Goal: Task Accomplishment & Management: Manage account settings

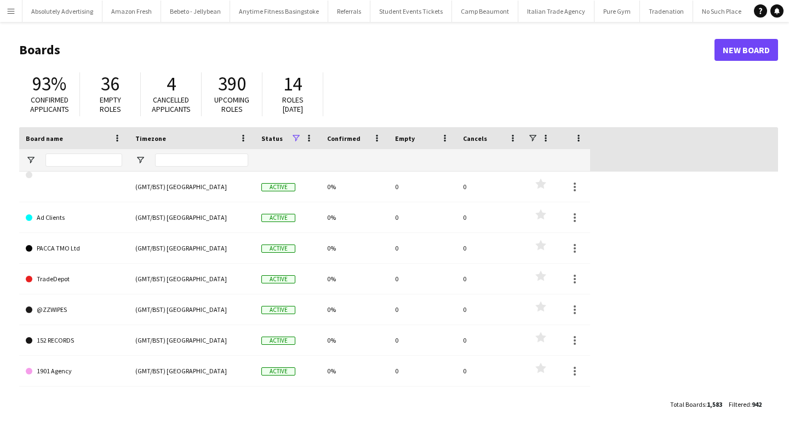
click at [11, 13] on app-icon "Menu" at bounding box center [11, 11] width 9 height 9
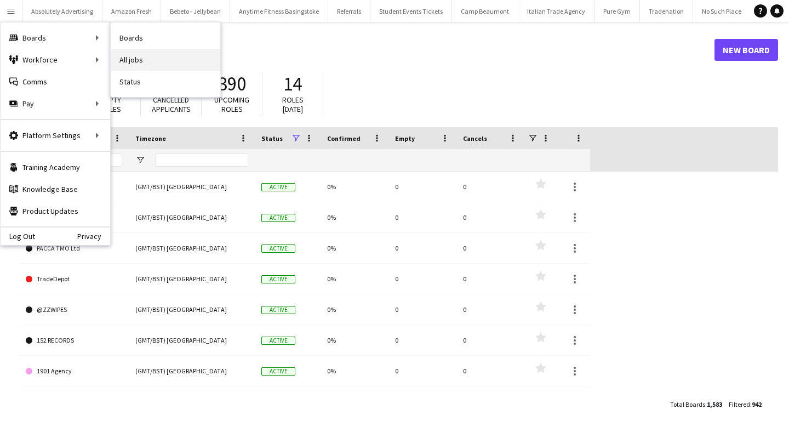
click at [156, 64] on link "All jobs" at bounding box center [166, 60] width 110 height 22
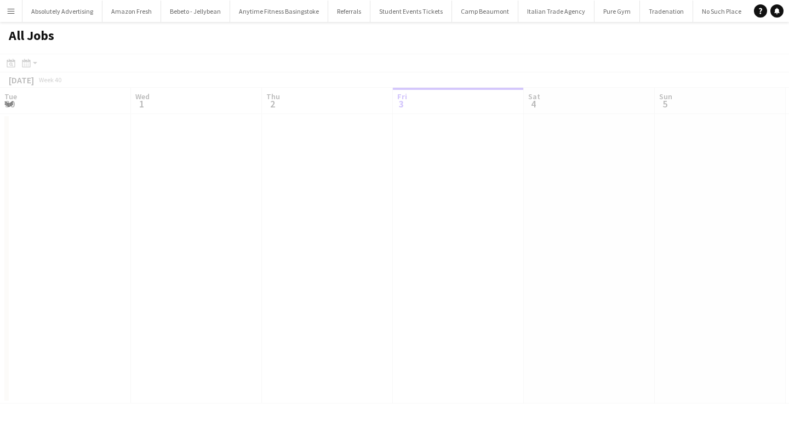
scroll to position [0, 262]
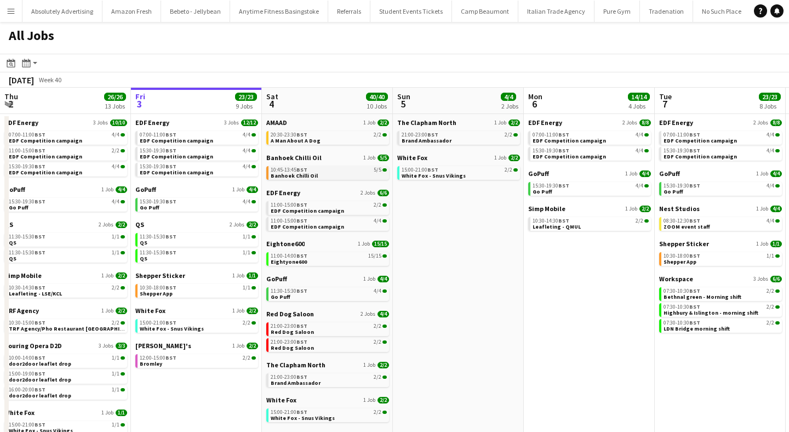
click at [300, 175] on span "Banhoek Chilli Oil" at bounding box center [294, 175] width 47 height 7
click at [290, 261] on span "Eightyone600" at bounding box center [289, 261] width 36 height 7
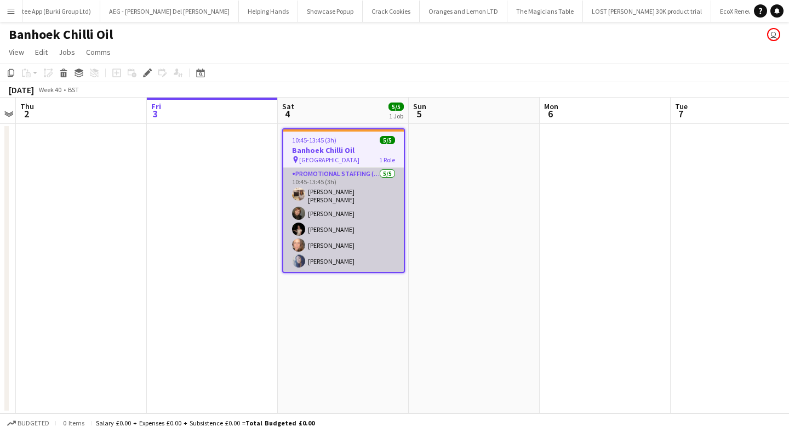
scroll to position [0, 39665]
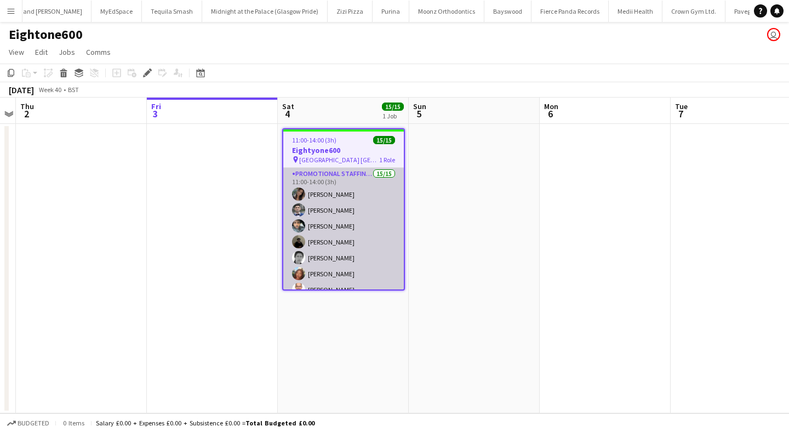
scroll to position [0, 40273]
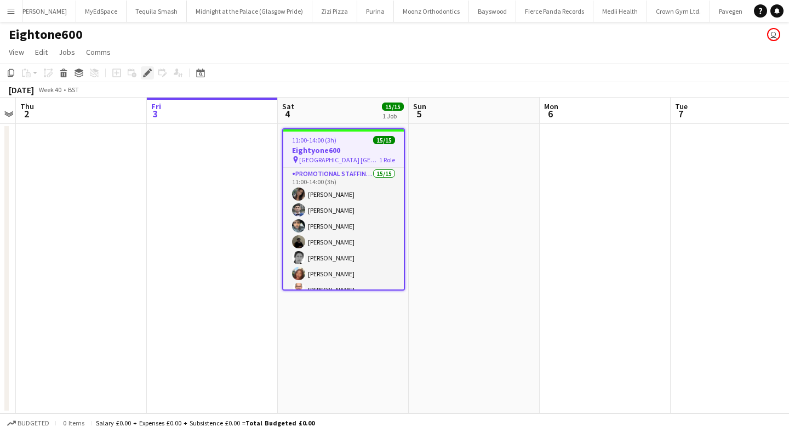
click at [147, 73] on icon at bounding box center [147, 73] width 6 height 6
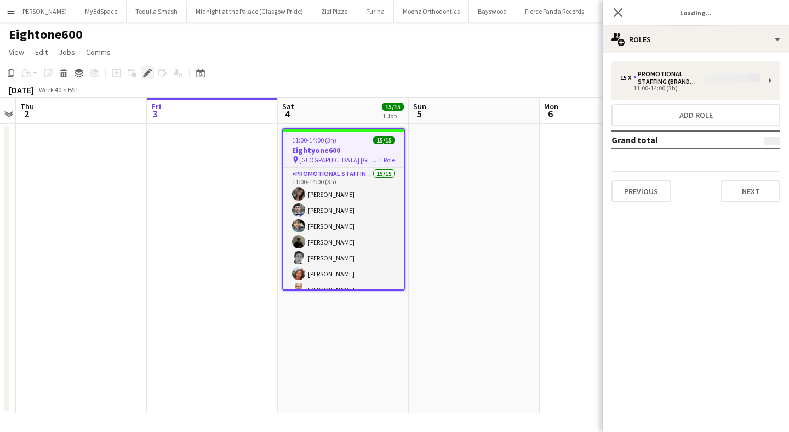
type input "**********"
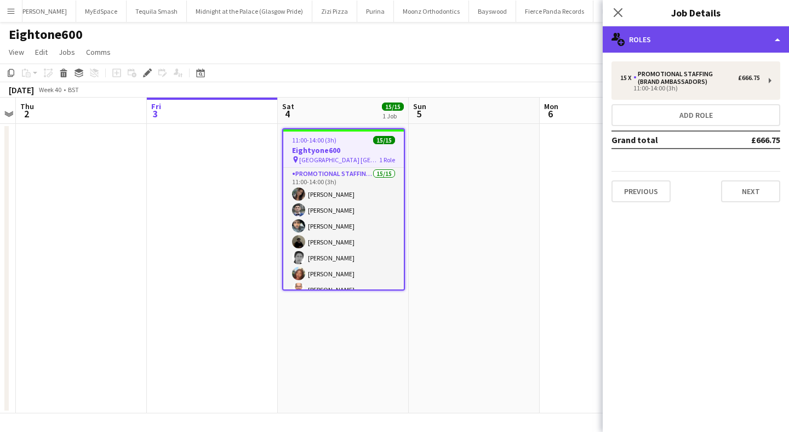
click at [710, 39] on div "multiple-users-add Roles" at bounding box center [695, 39] width 186 height 26
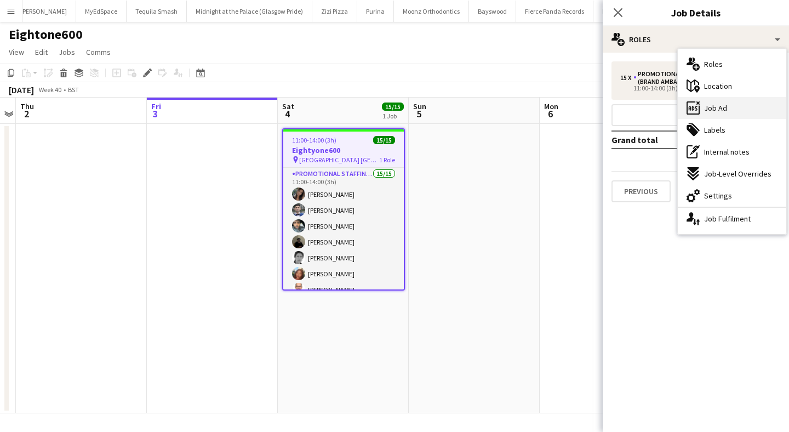
click at [730, 103] on div "ads-window Job Ad" at bounding box center [731, 108] width 108 height 22
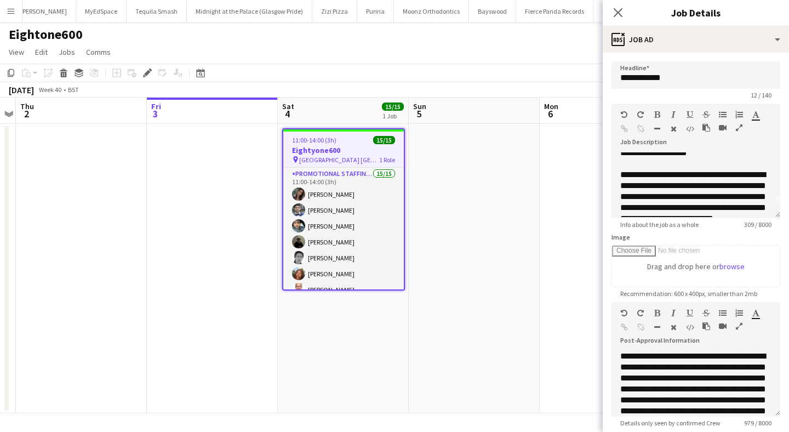
scroll to position [0, 0]
